Goal: Information Seeking & Learning: Learn about a topic

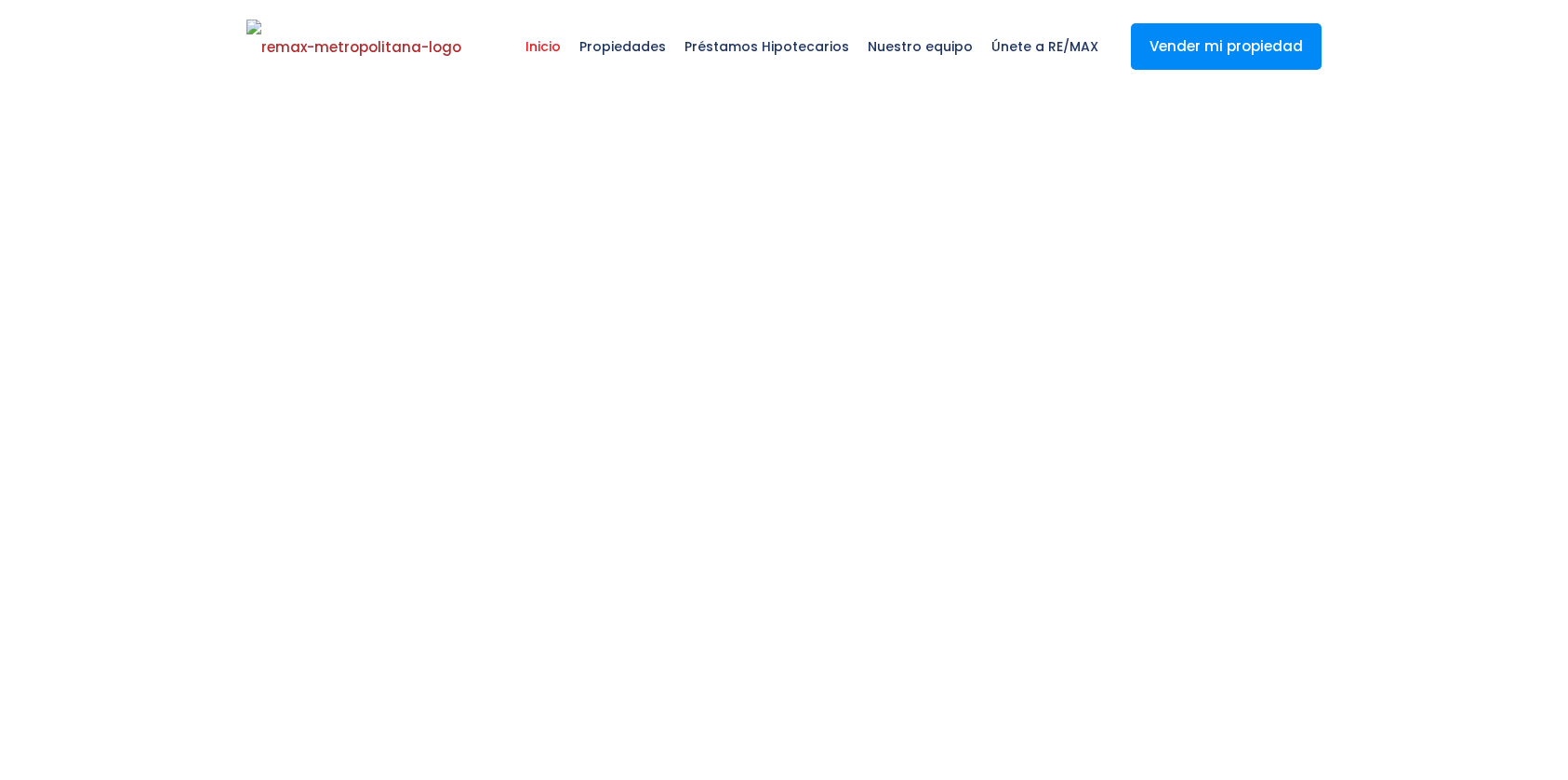
select select
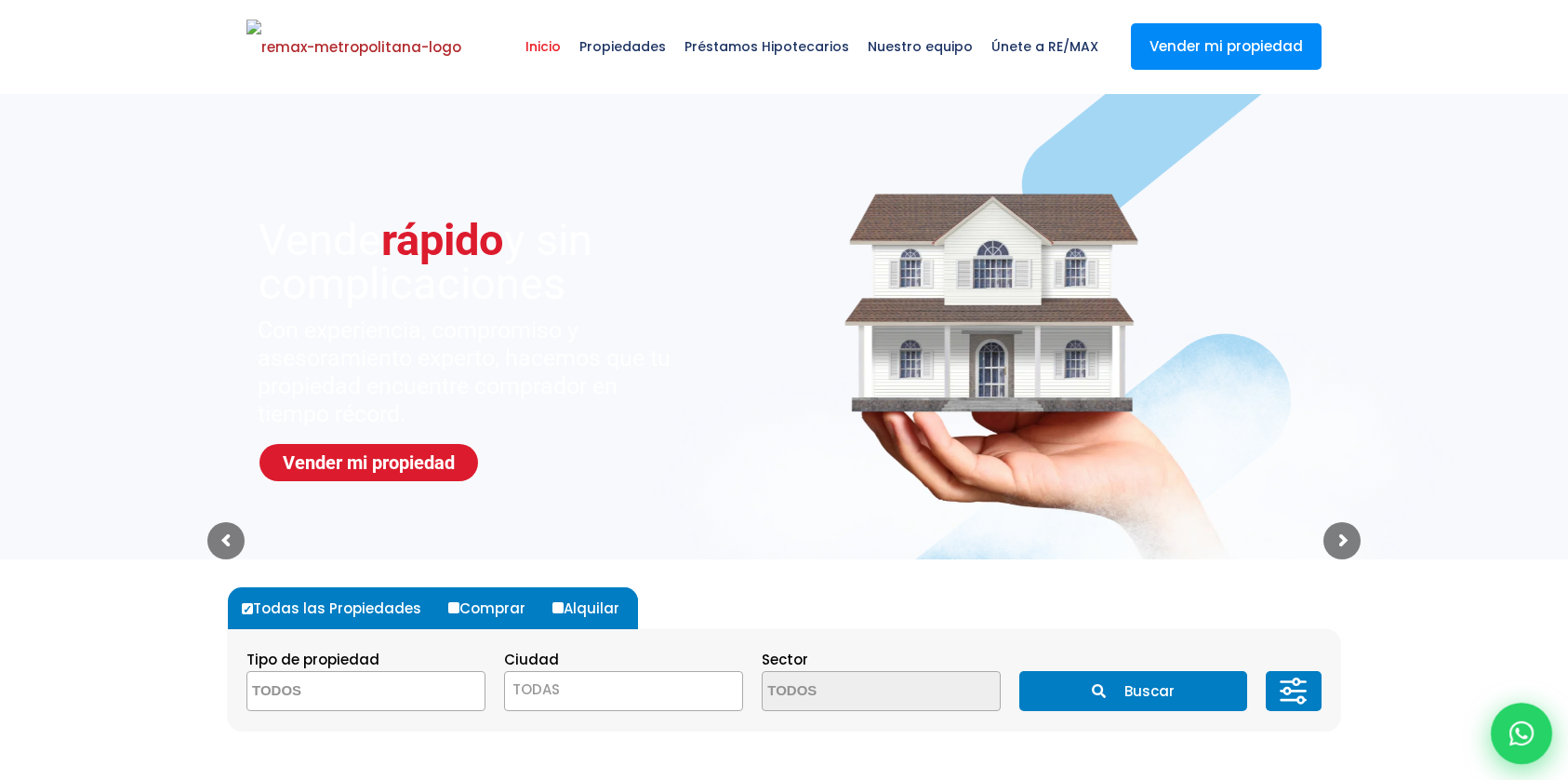
click at [1520, 731] on icon at bounding box center [1521, 733] width 24 height 24
